Goal: Task Accomplishment & Management: Manage account settings

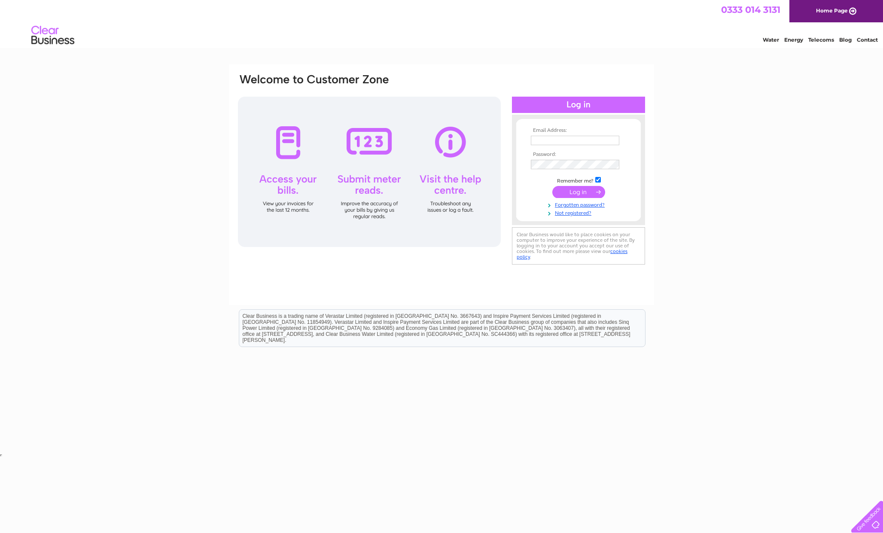
type input "anne@charlesblack.co.uk"
click at [585, 195] on input "submit" at bounding box center [579, 192] width 53 height 12
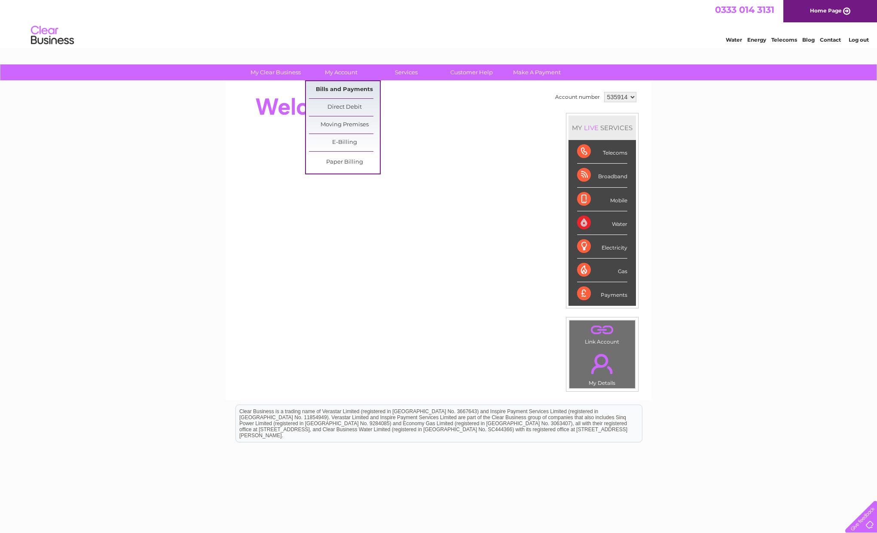
click at [339, 86] on link "Bills and Payments" at bounding box center [344, 89] width 71 height 17
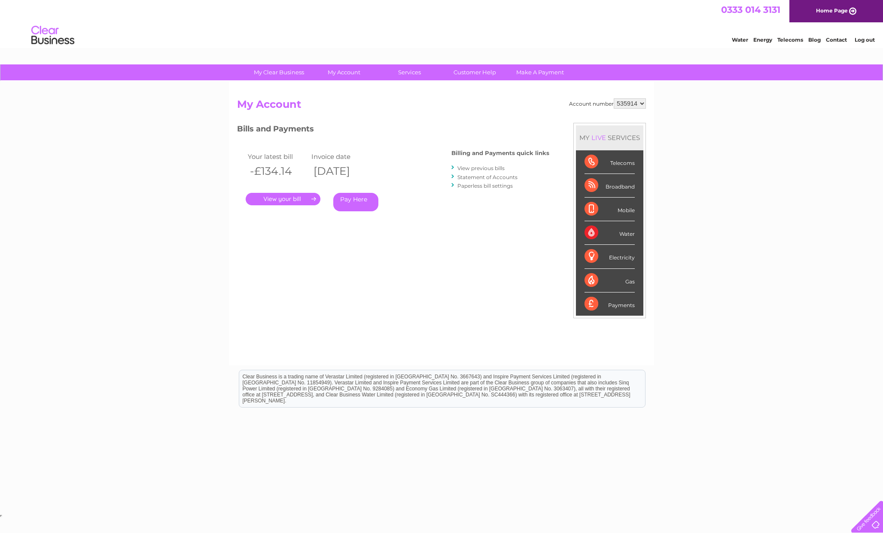
click at [627, 106] on select "535914 967748" at bounding box center [630, 103] width 32 height 10
select select "967748"
click at [292, 196] on link "." at bounding box center [283, 199] width 75 height 12
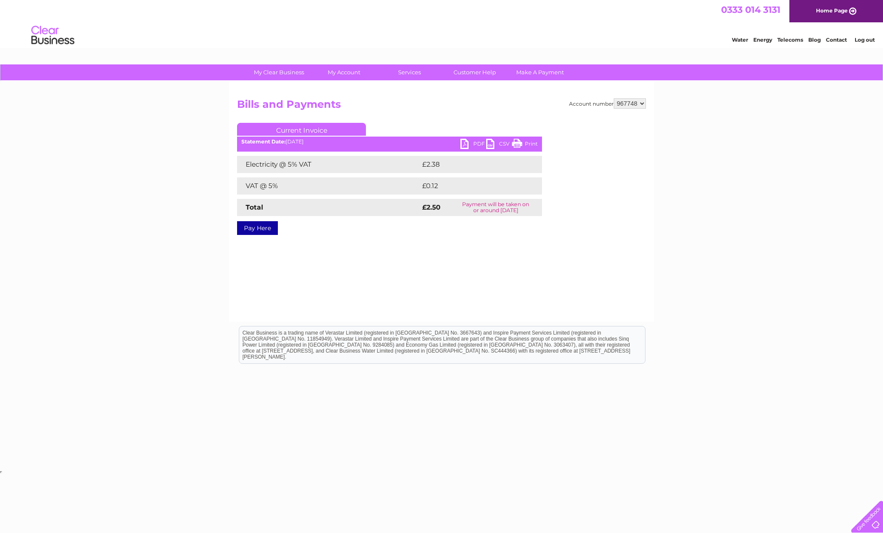
click at [471, 143] on link "PDF" at bounding box center [474, 145] width 26 height 12
click at [867, 41] on link "Log out" at bounding box center [865, 40] width 20 height 6
